Goal: Task Accomplishment & Management: Manage account settings

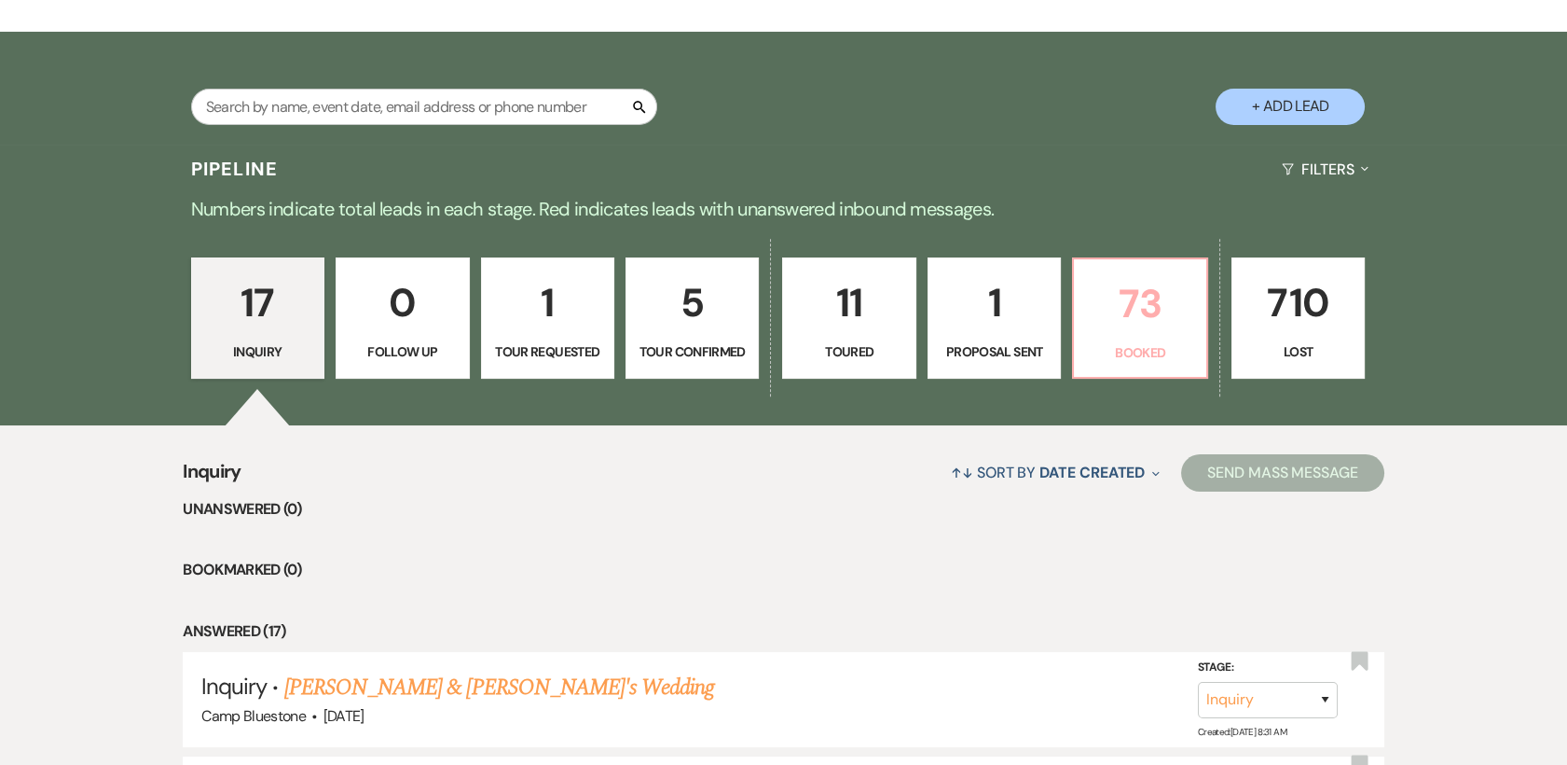
click at [1135, 315] on p "73" at bounding box center [1139, 303] width 109 height 62
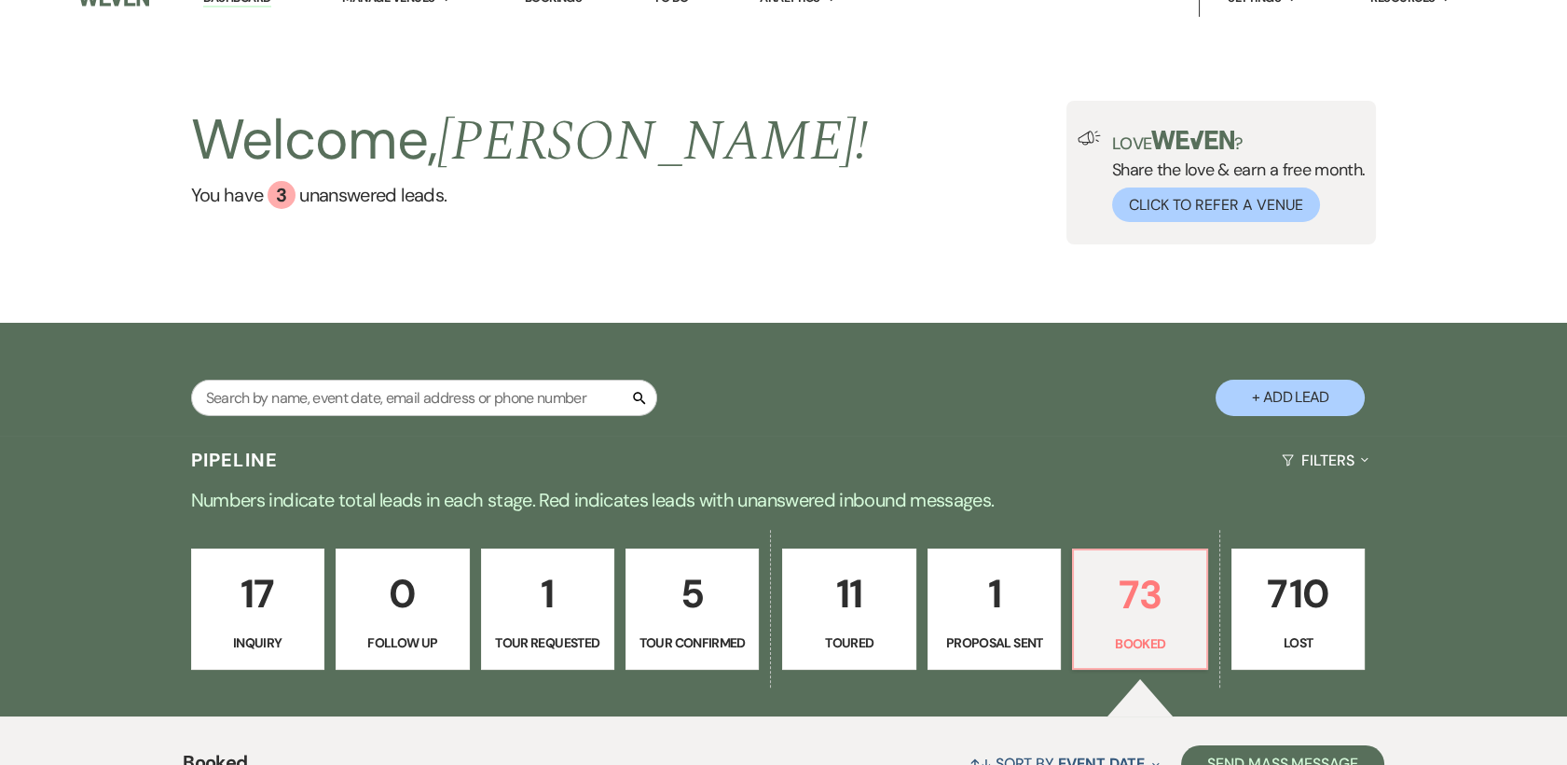
scroll to position [13, 0]
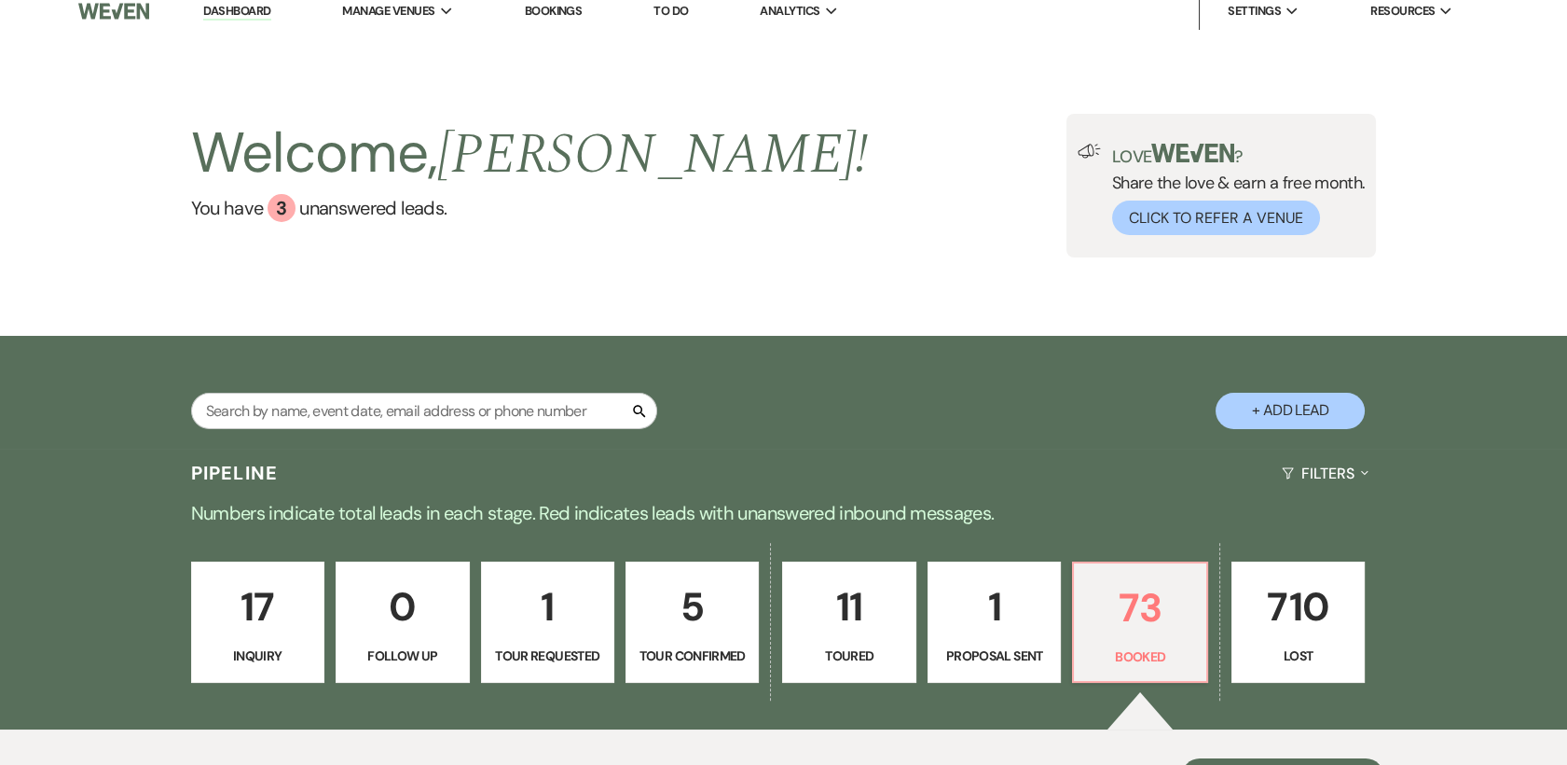
click at [701, 608] on p "5" at bounding box center [692, 606] width 109 height 62
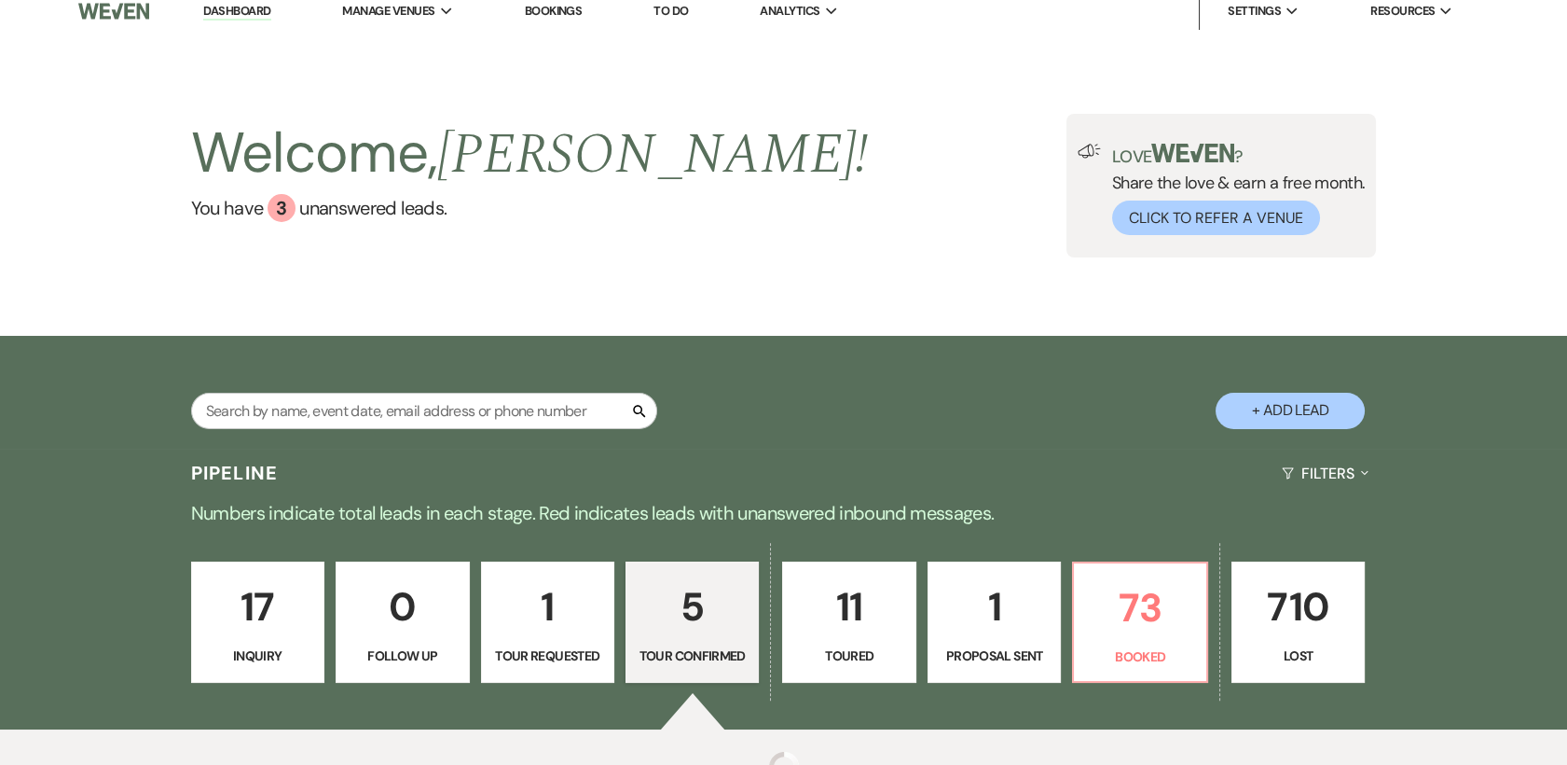
select select "4"
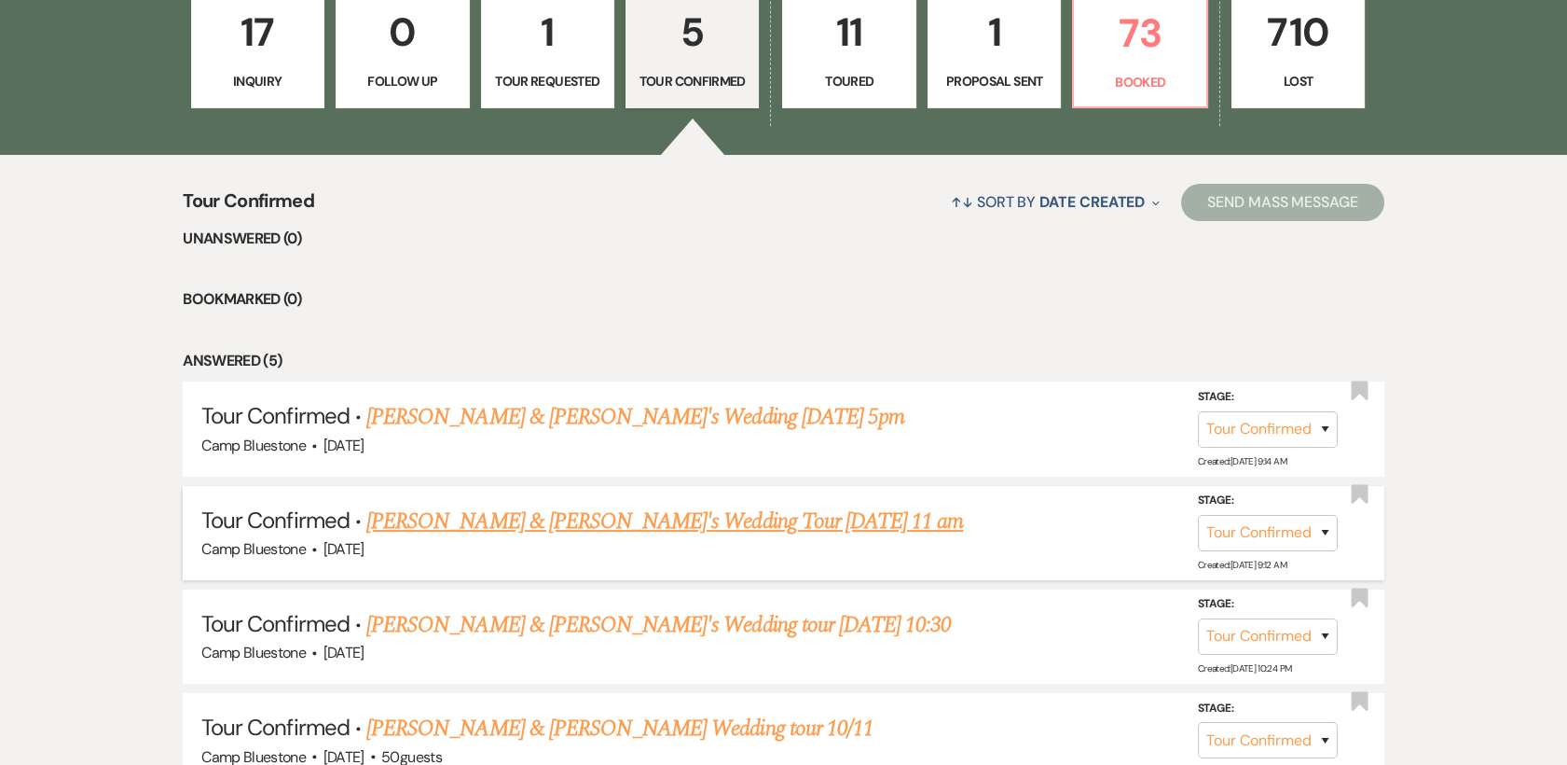
scroll to position [589, 0]
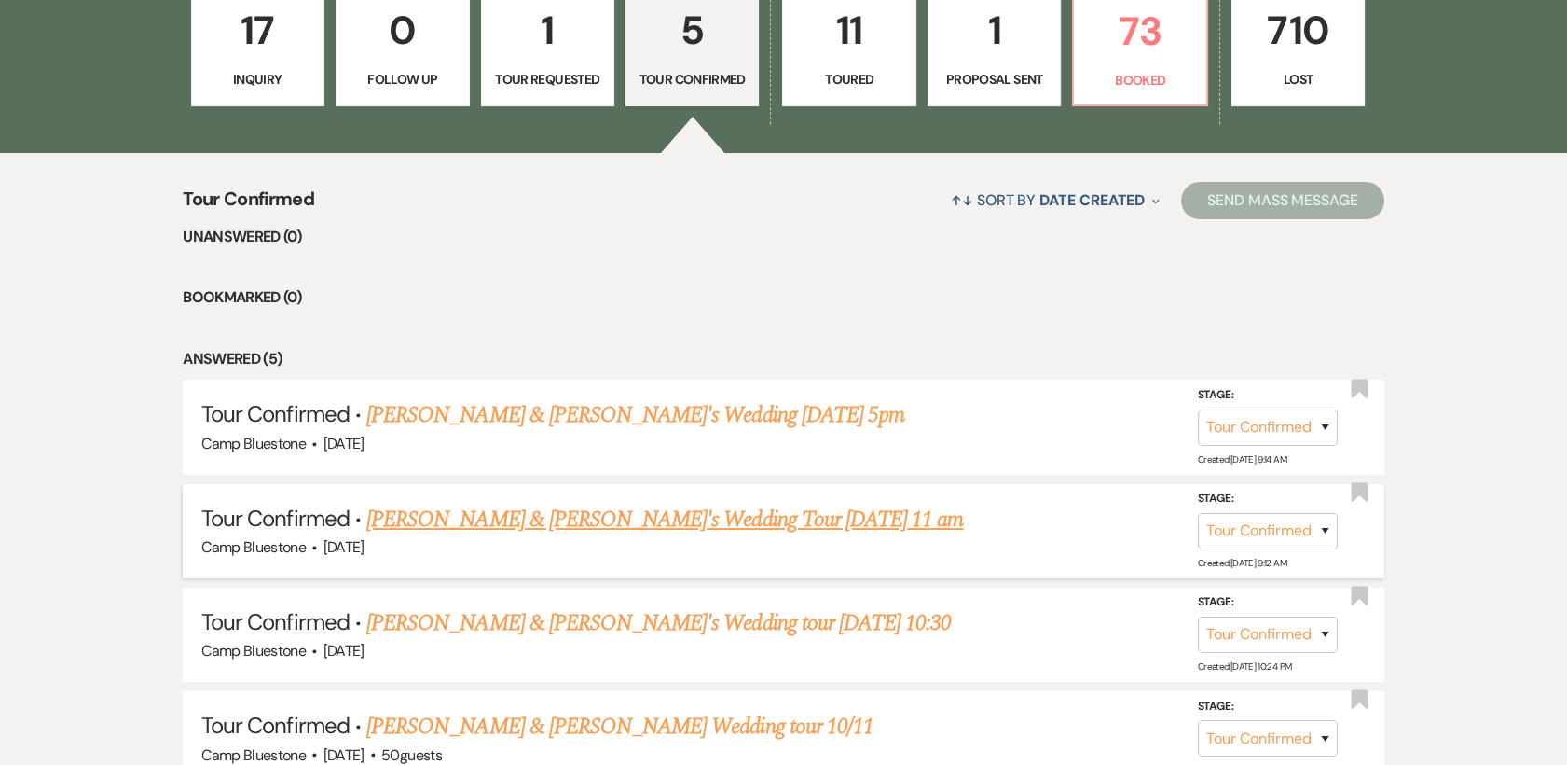
click at [589, 522] on link "[PERSON_NAME] & [PERSON_NAME]'s Wedding Tour [DATE] 11 am" at bounding box center [664, 520] width 597 height 34
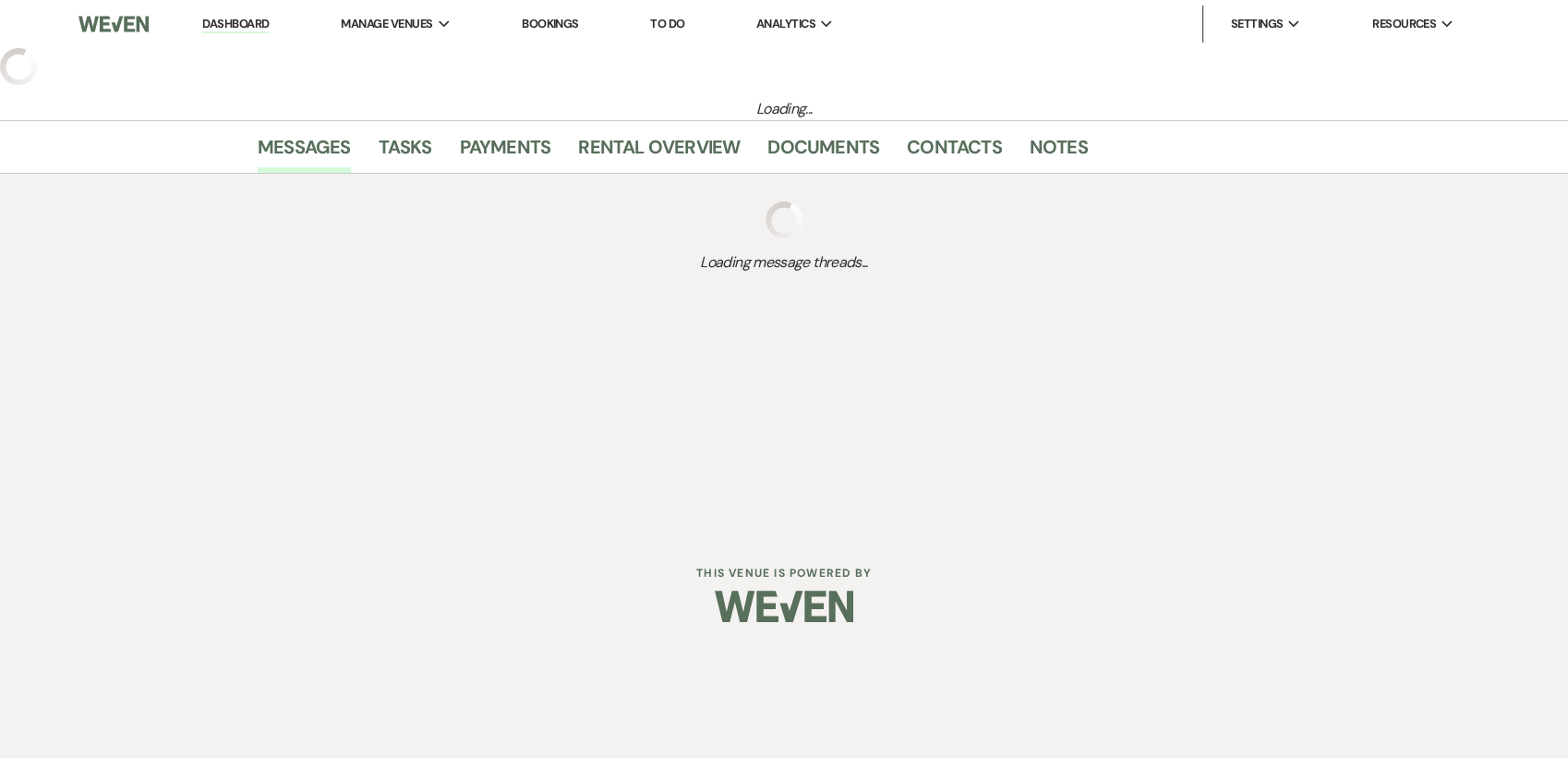
select select "4"
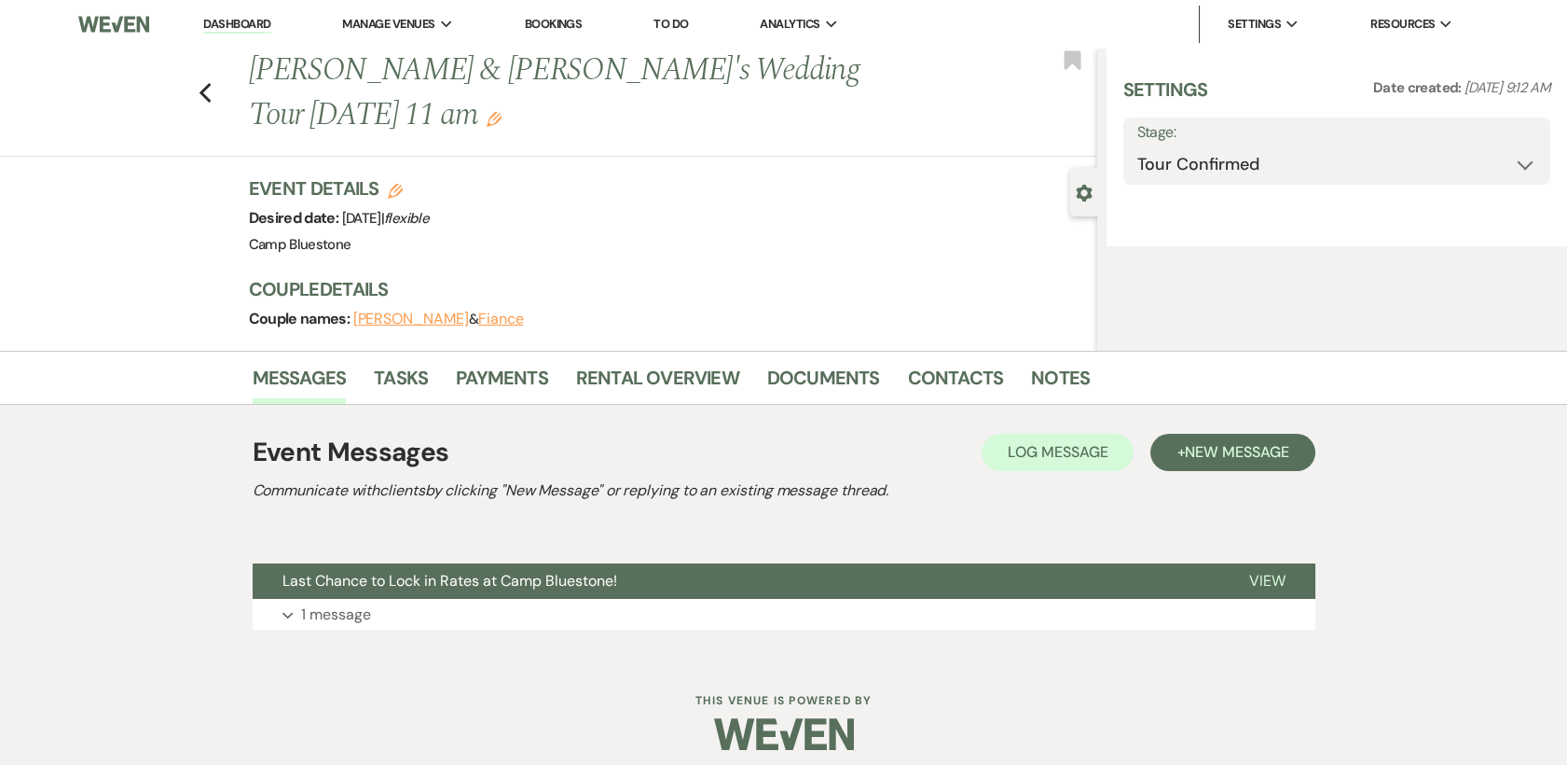
select select "23"
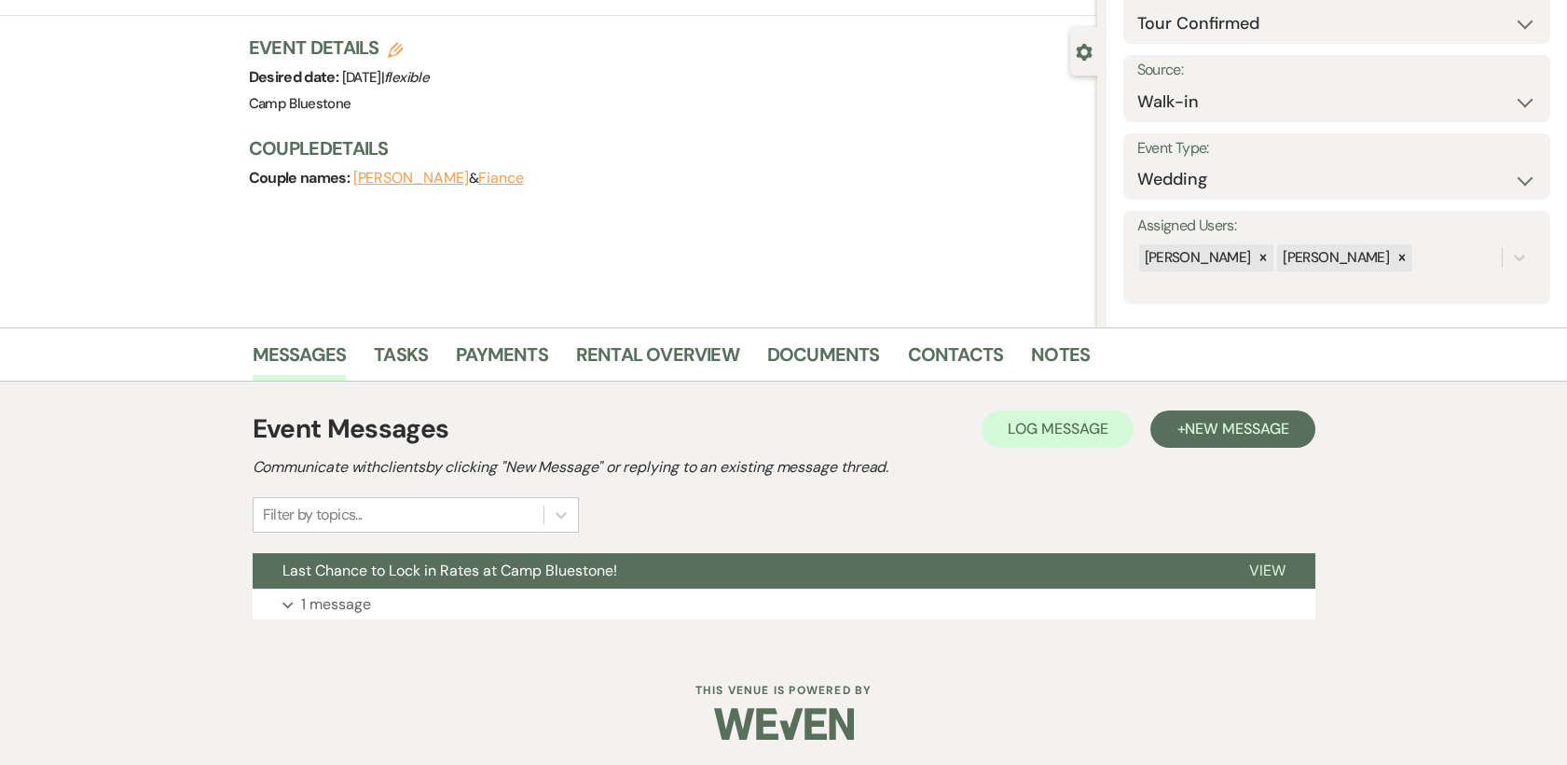
scroll to position [142, 0]
click at [1270, 565] on span "View" at bounding box center [1267, 569] width 36 height 20
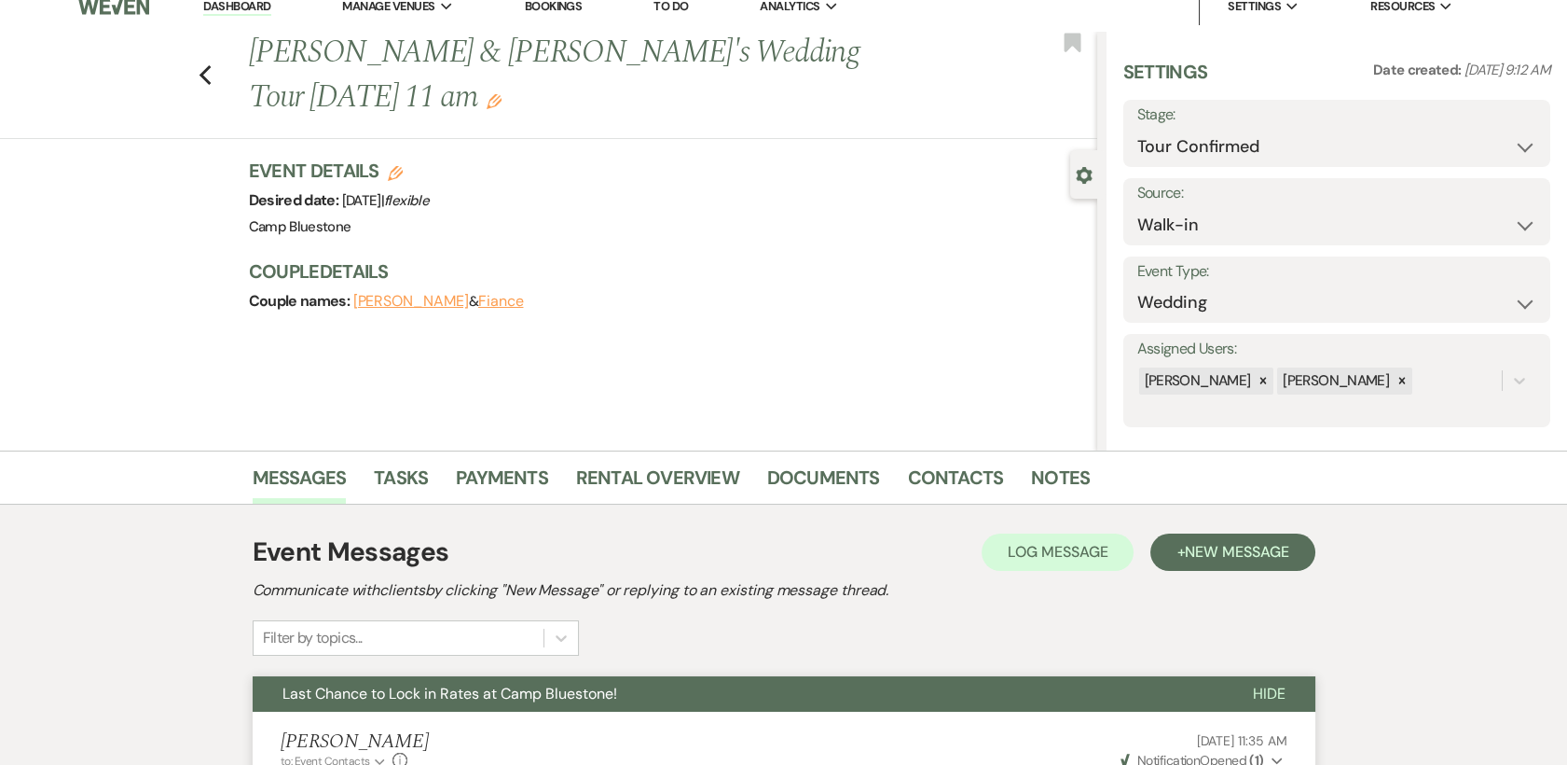
scroll to position [0, 0]
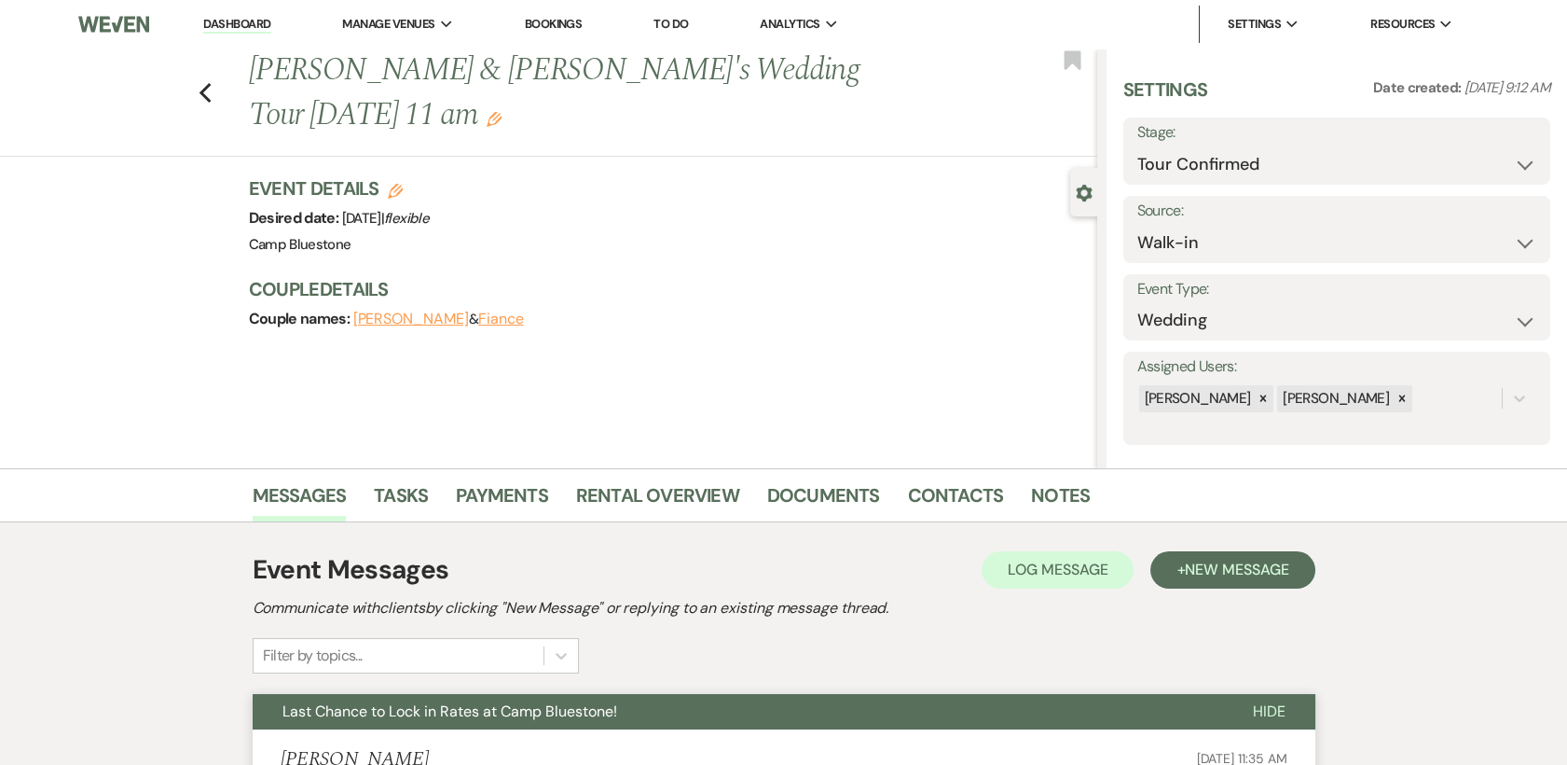
click at [226, 21] on link "Dashboard" at bounding box center [236, 25] width 67 height 18
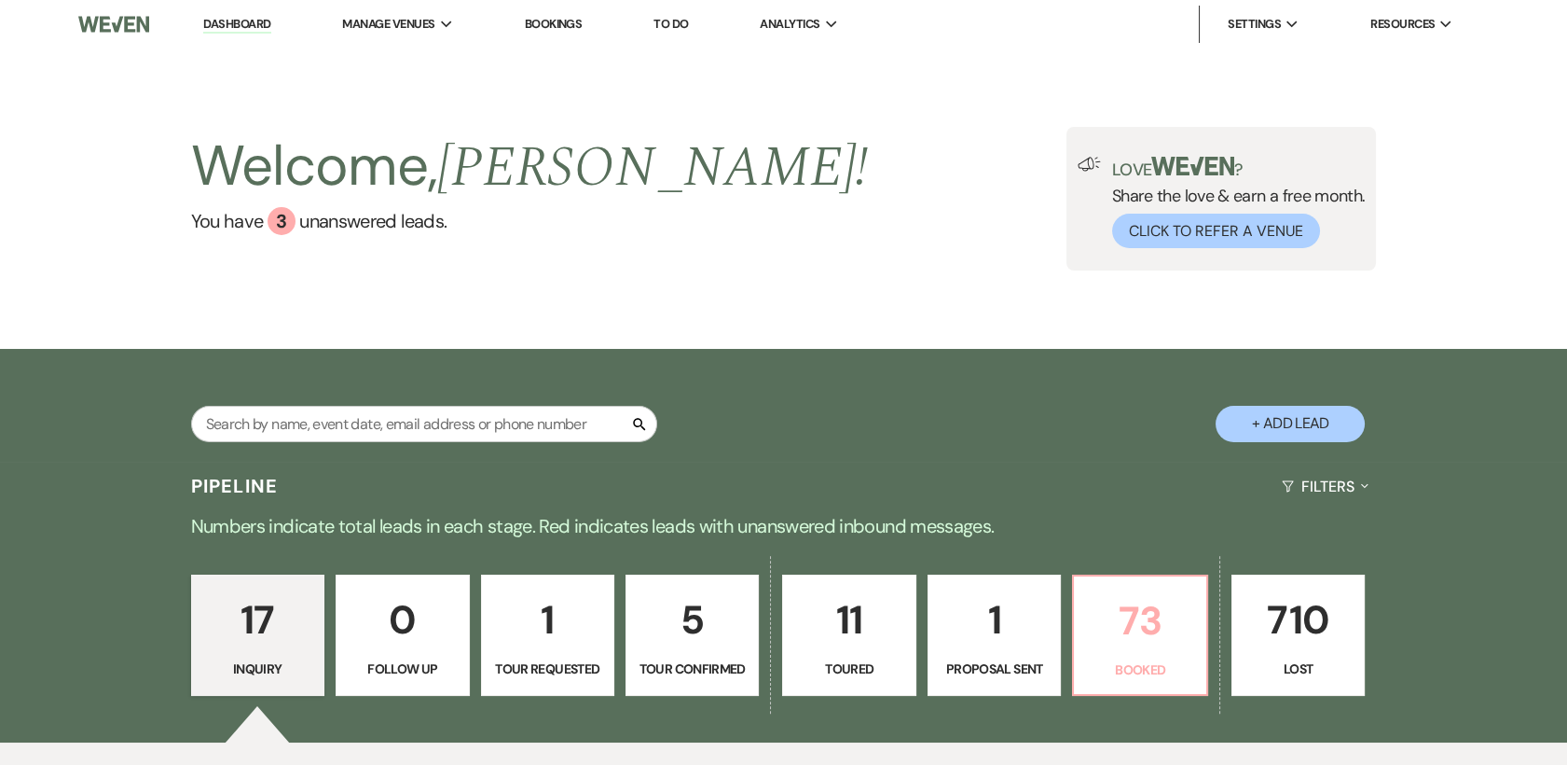
click at [1126, 642] on p "73" at bounding box center [1139, 620] width 109 height 62
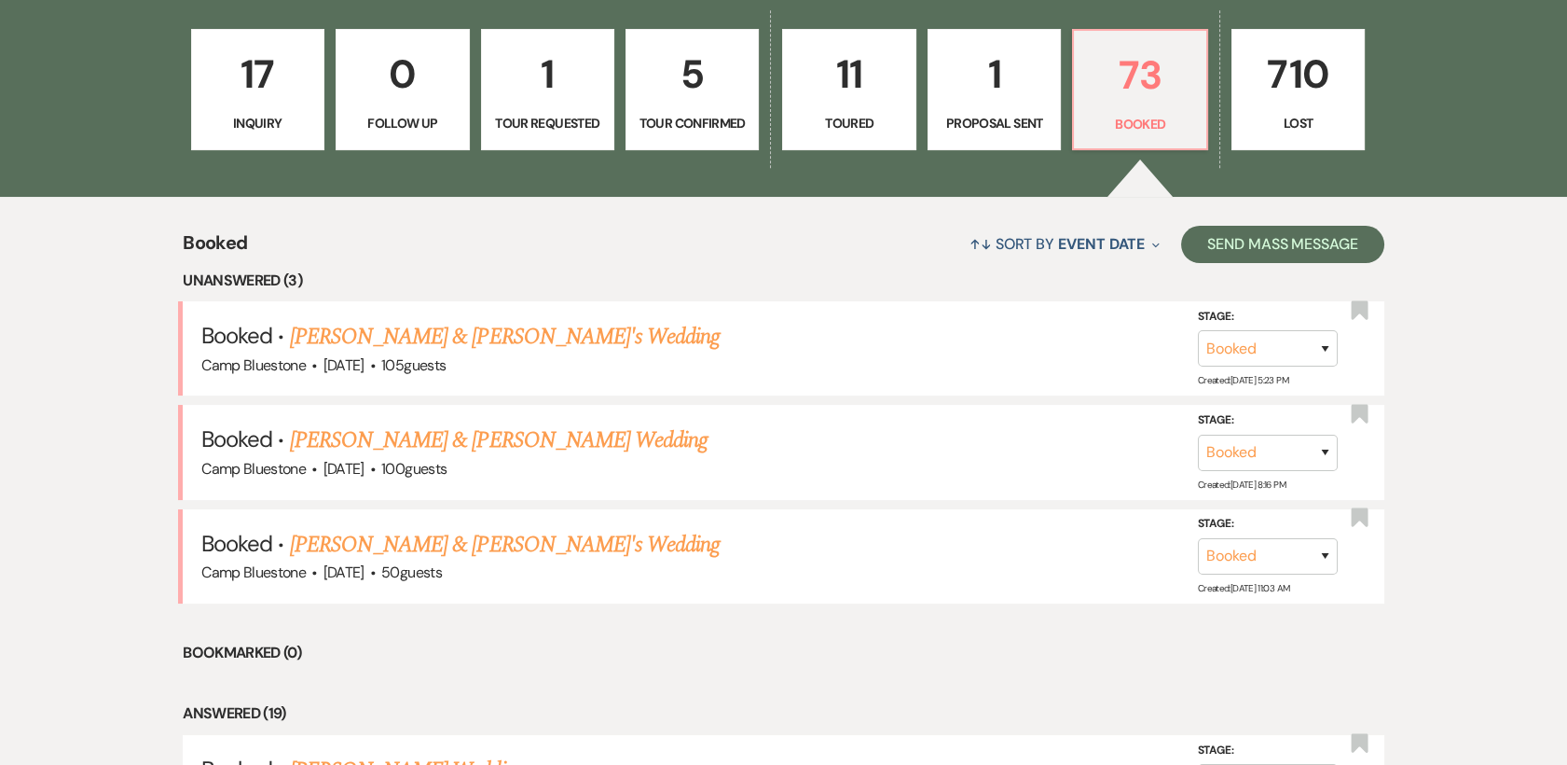
scroll to position [425, 0]
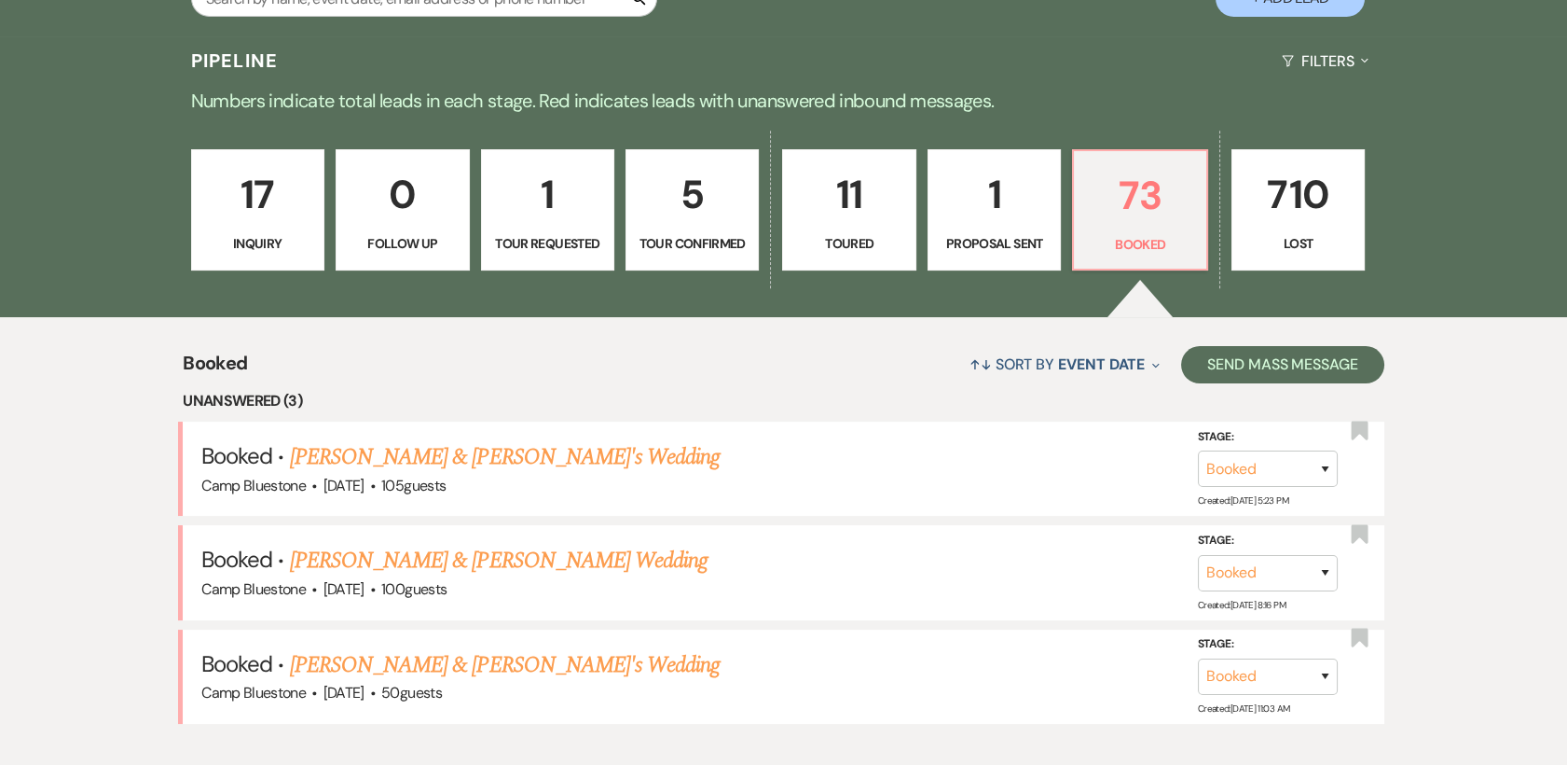
click at [977, 211] on p "1" at bounding box center [994, 194] width 109 height 62
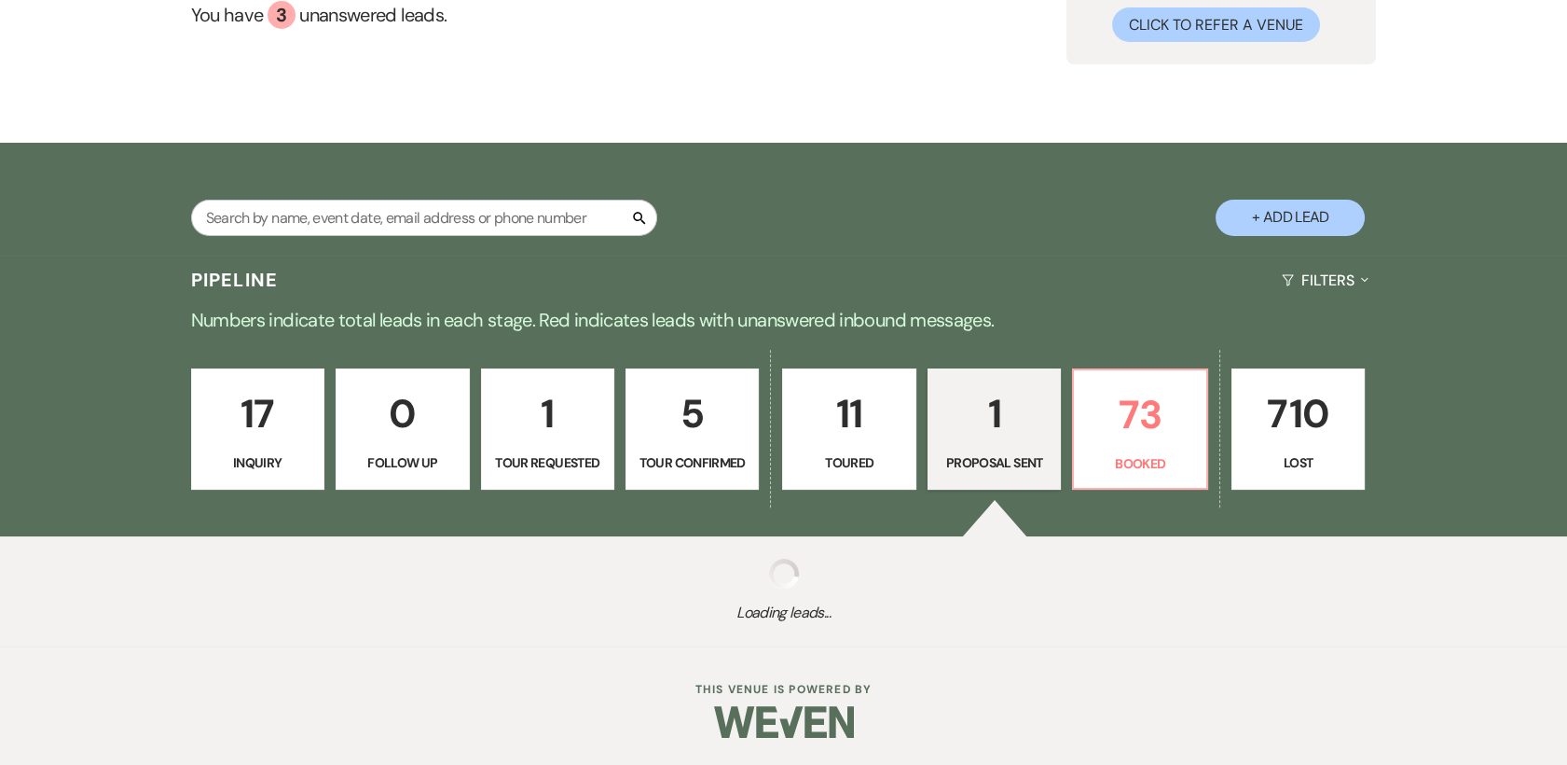
scroll to position [425, 0]
select select "6"
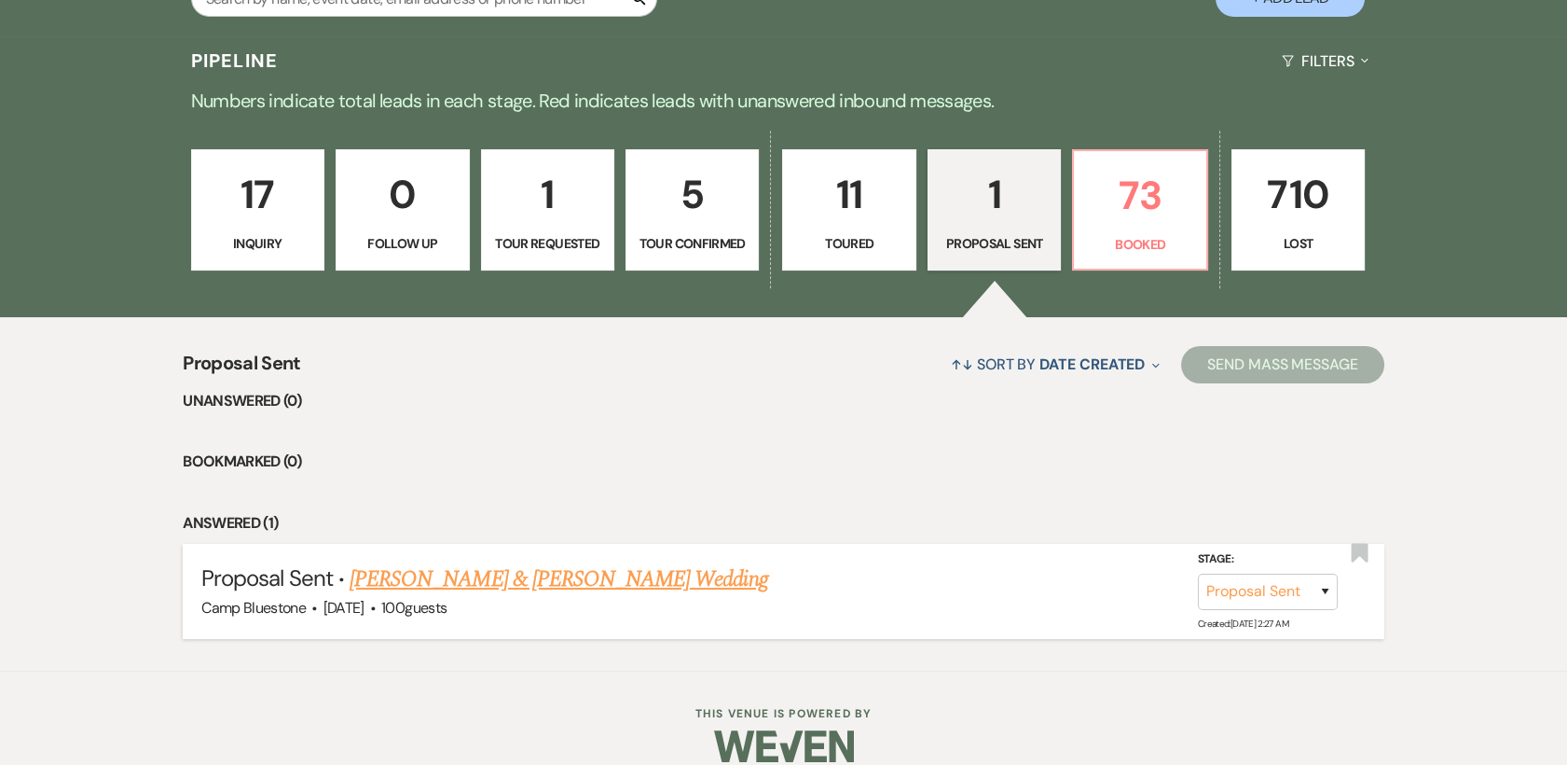
click at [422, 575] on link "[PERSON_NAME] & [PERSON_NAME] Wedding" at bounding box center [559, 579] width 418 height 34
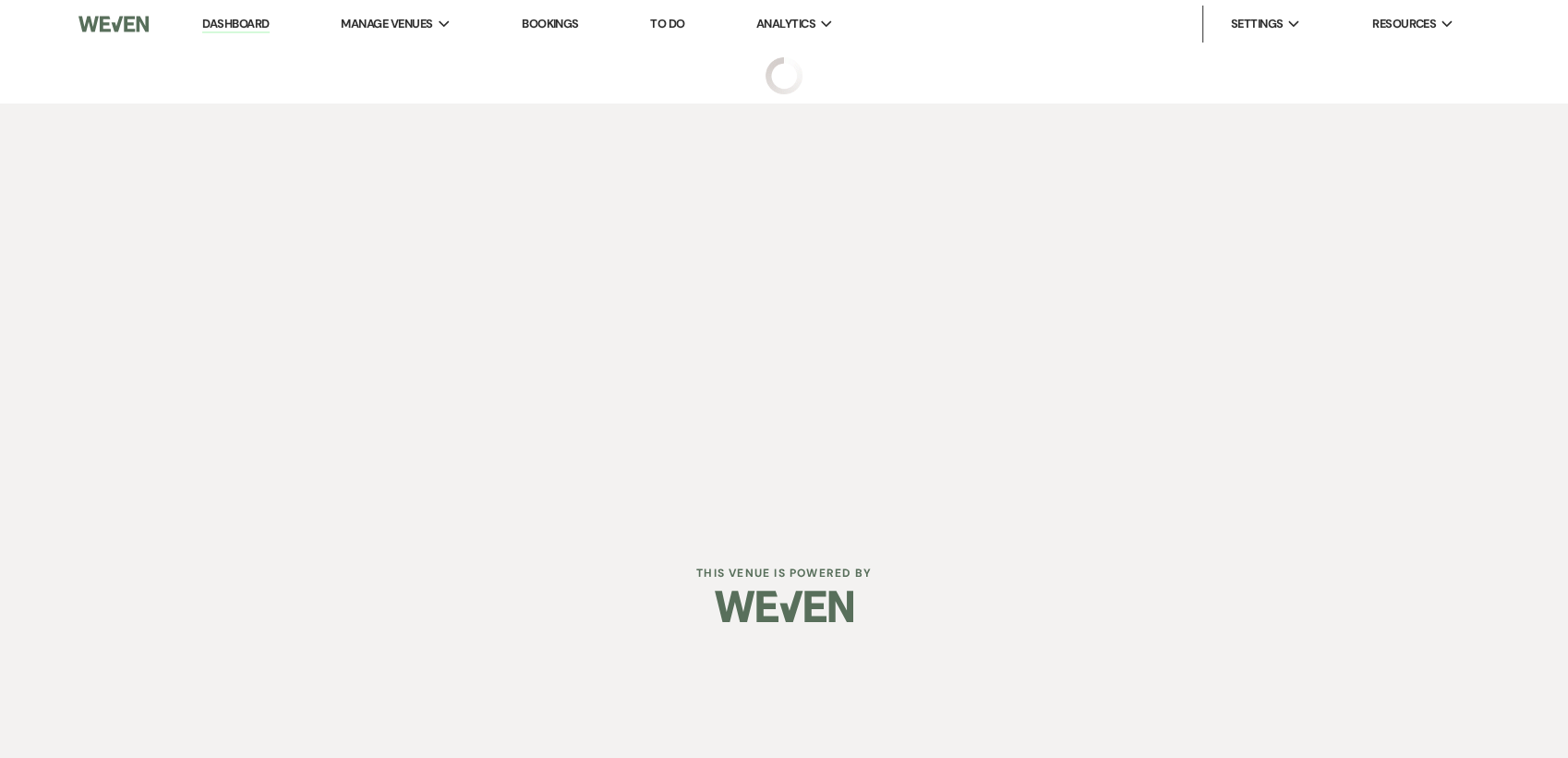
select select "6"
select select "1"
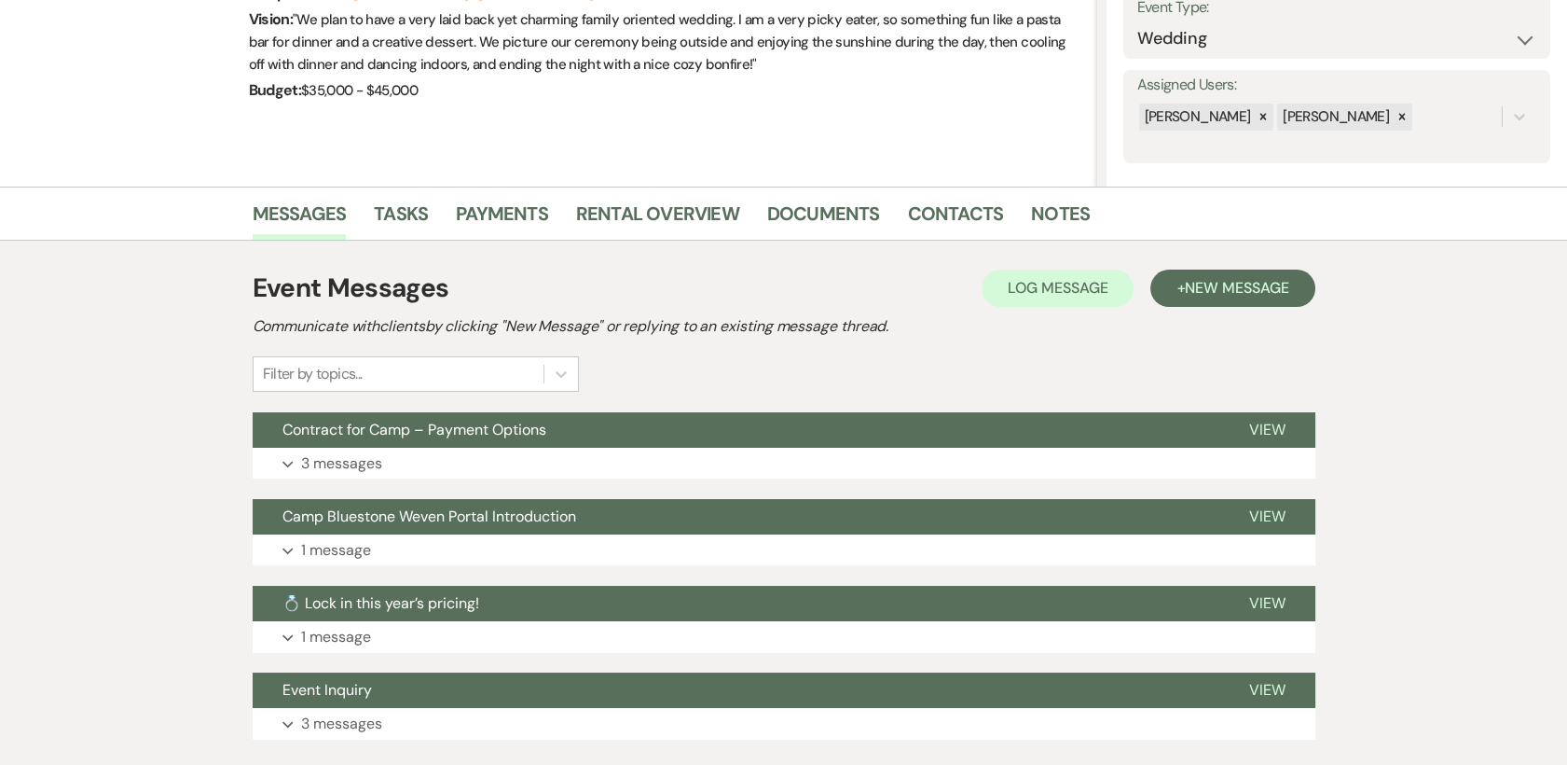
scroll to position [288, 0]
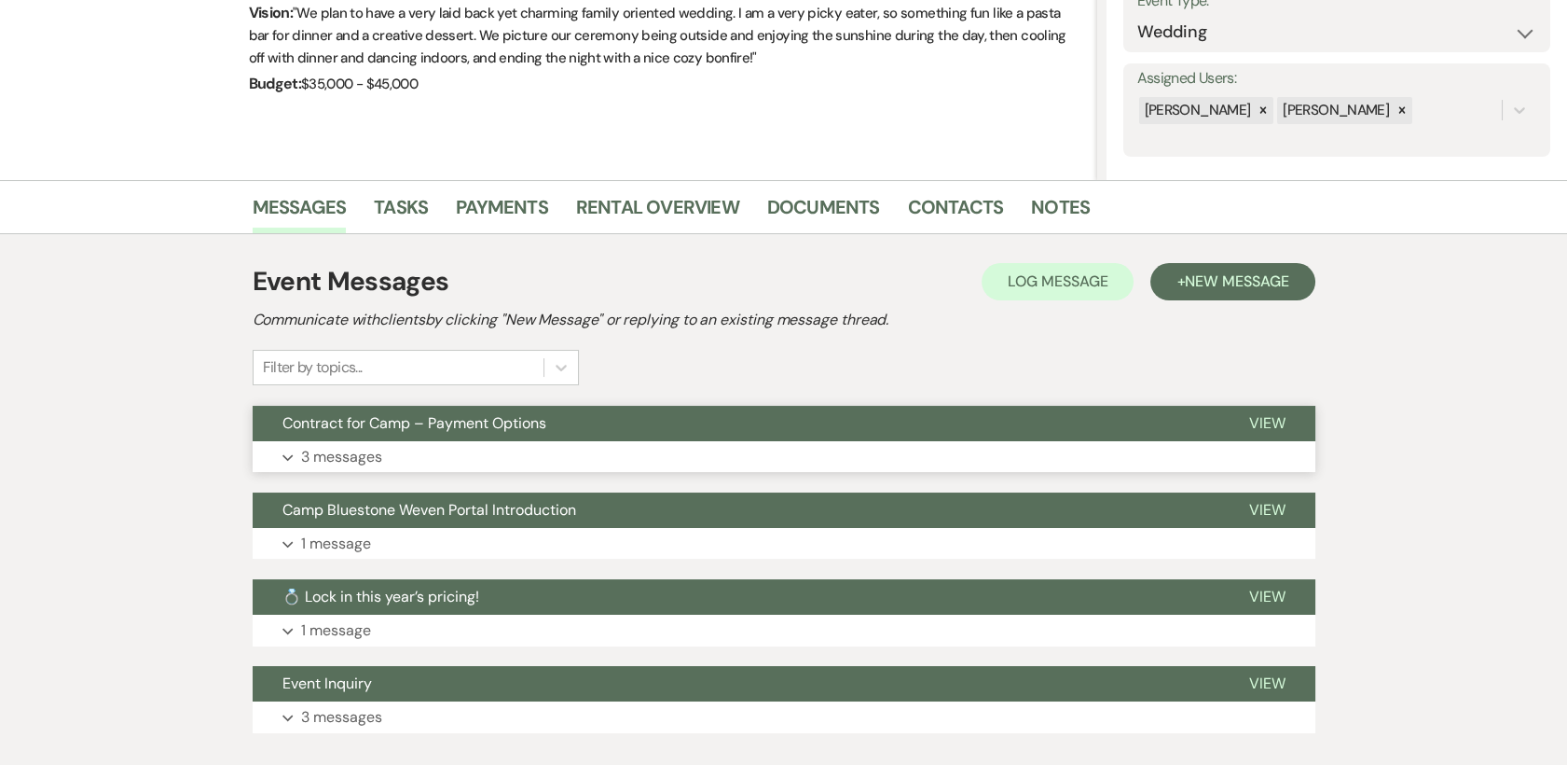
click at [1275, 414] on span "View" at bounding box center [1267, 423] width 36 height 20
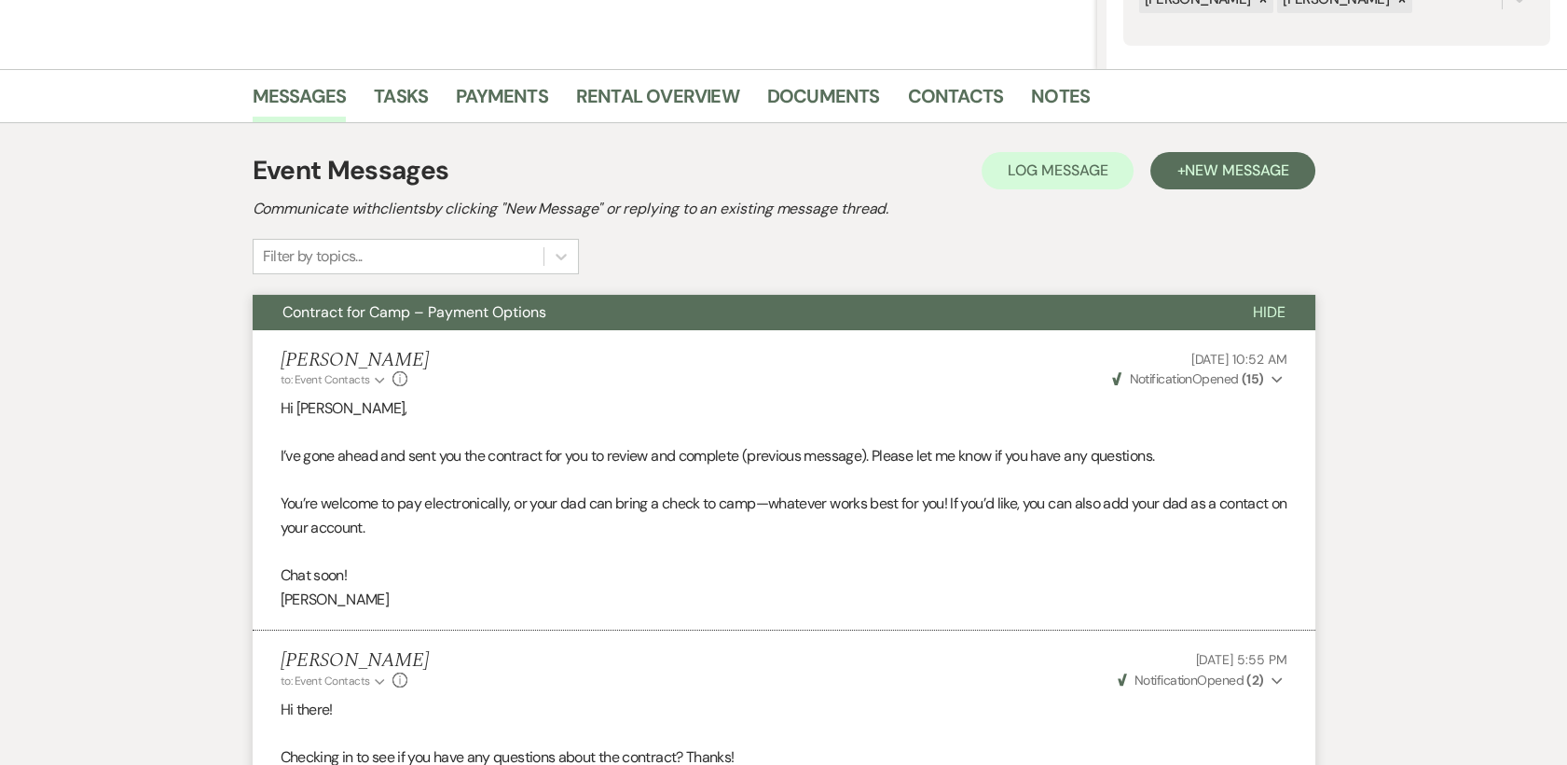
scroll to position [0, 0]
